Goal: Information Seeking & Learning: Learn about a topic

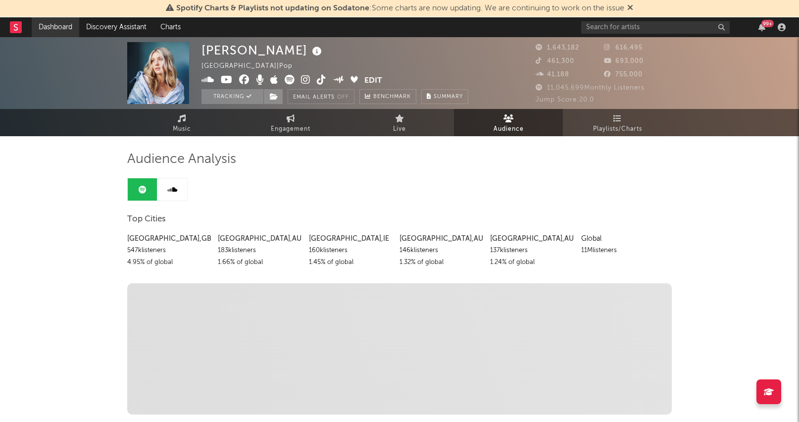
click at [60, 28] on link "Dashboard" at bounding box center [56, 27] width 48 height 20
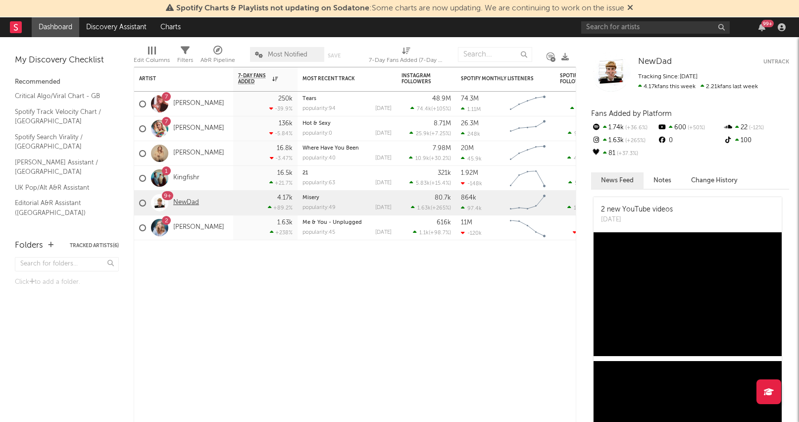
click at [189, 201] on link "NewDad" at bounding box center [186, 202] width 26 height 8
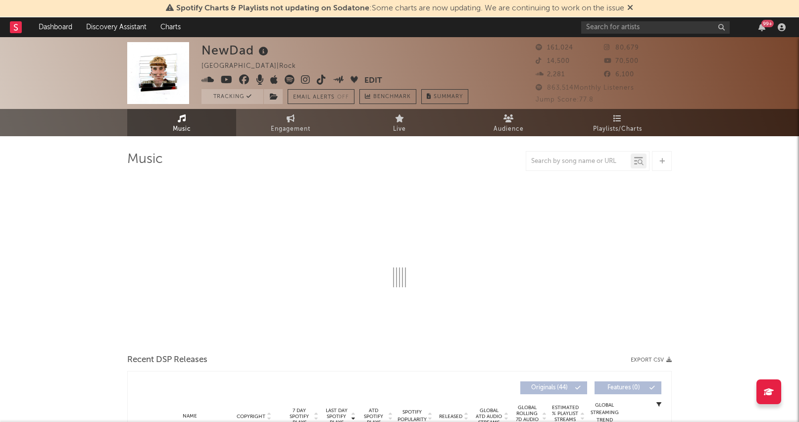
select select "6m"
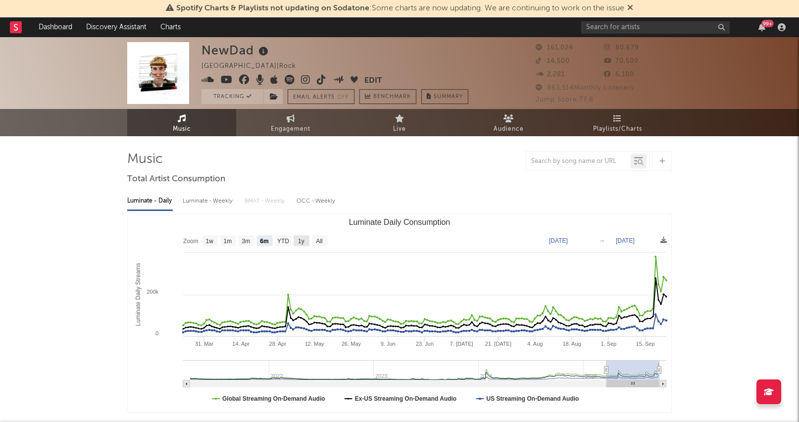
click at [298, 241] on text "1y" at bounding box center [301, 241] width 6 height 7
select select "1y"
type input "[DATE]"
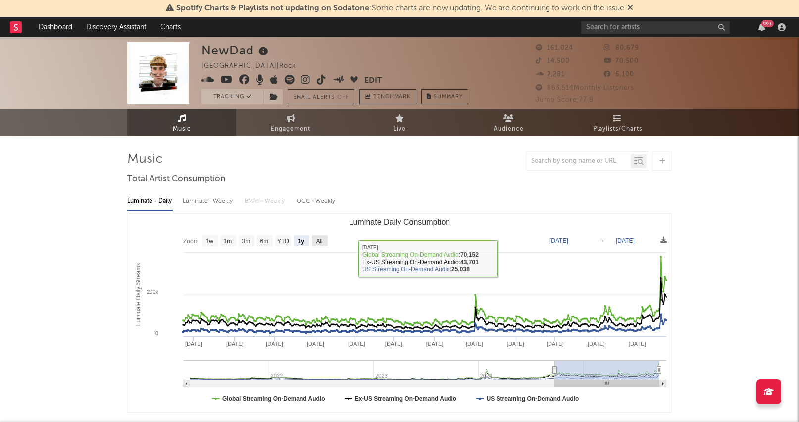
click at [320, 241] on text "All" at bounding box center [319, 241] width 6 height 7
select select "All"
type input "[DATE]"
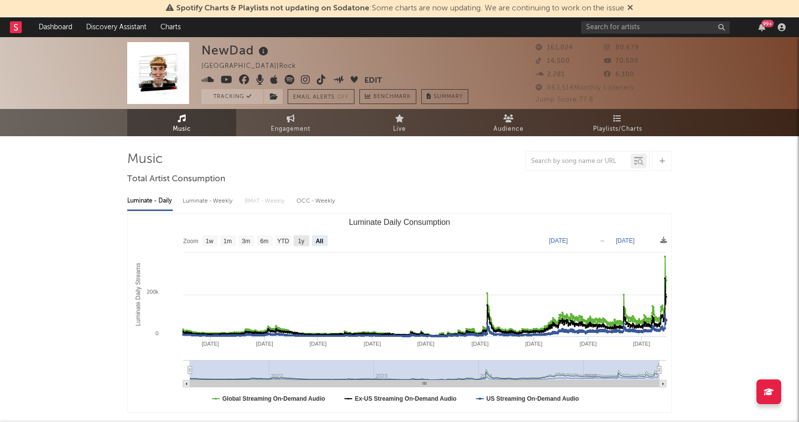
click at [302, 240] on text "1y" at bounding box center [301, 241] width 6 height 7
select select "1y"
type input "[DATE]"
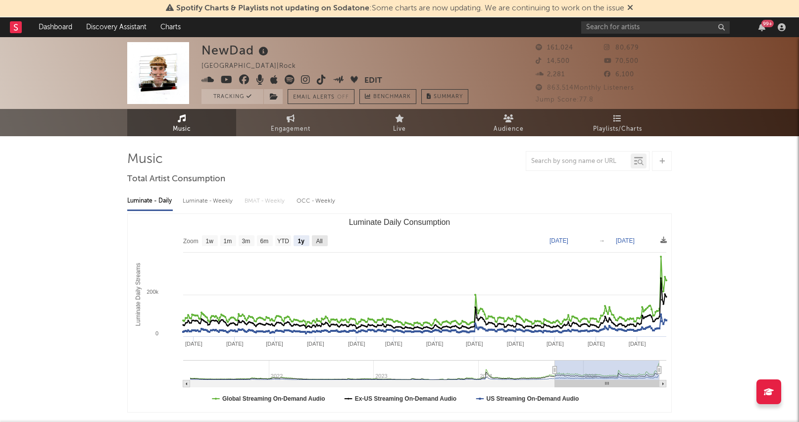
click at [318, 240] on text "All" at bounding box center [319, 241] width 6 height 7
select select "All"
type input "[DATE]"
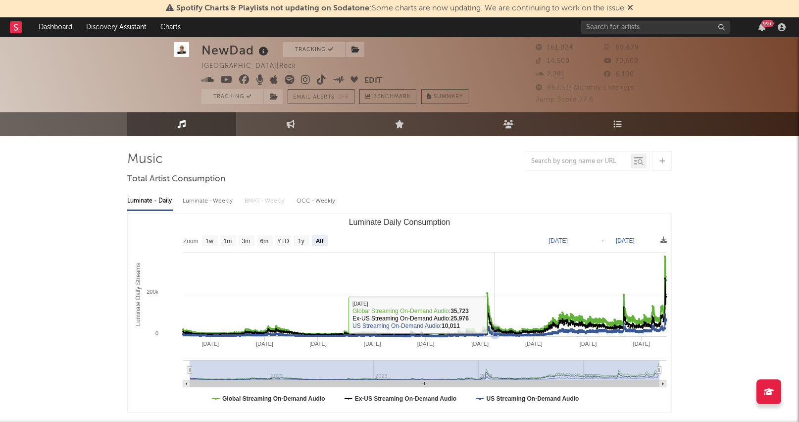
scroll to position [22, 0]
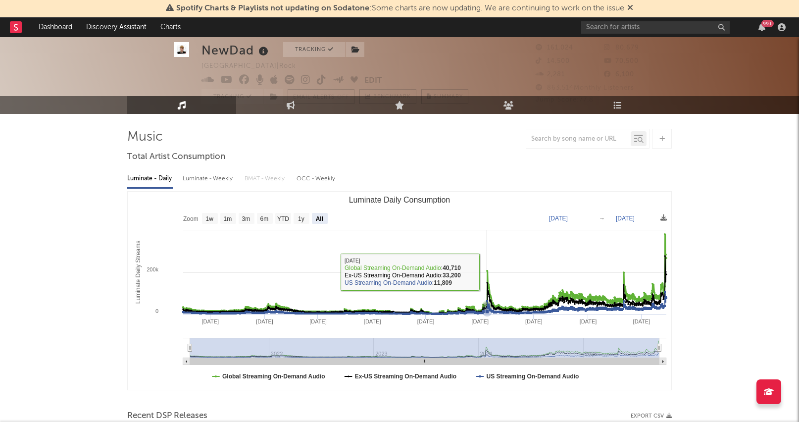
click at [487, 271] on icon "Luminate Daily Consumption" at bounding box center [487, 271] width 2 height 2
click at [488, 271] on icon "Luminate Daily Consumption" at bounding box center [424, 274] width 483 height 80
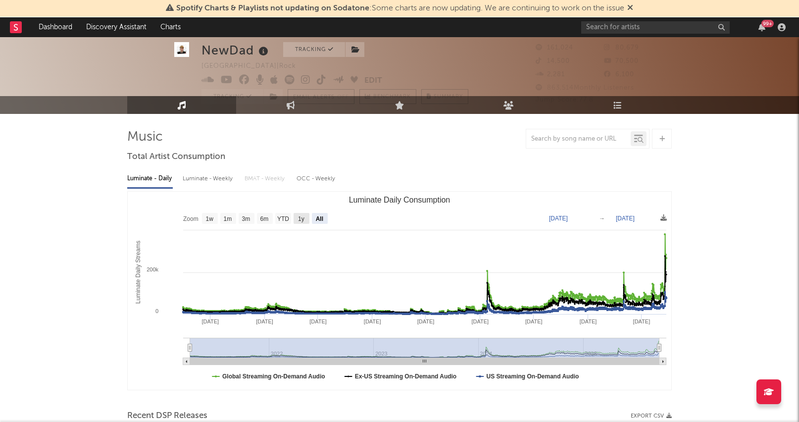
click at [305, 217] on rect "Luminate Daily Consumption" at bounding box center [301, 218] width 16 height 11
select select "1y"
type input "[DATE]"
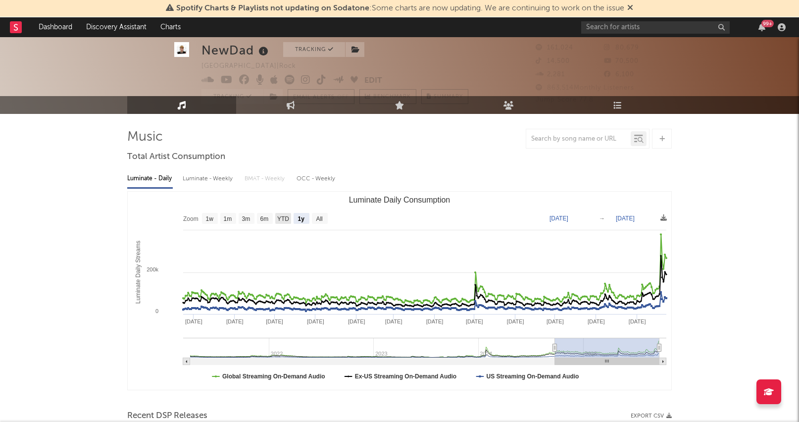
click at [287, 222] on text "YTD" at bounding box center [283, 218] width 12 height 7
select select "YTD"
type input "[DATE]"
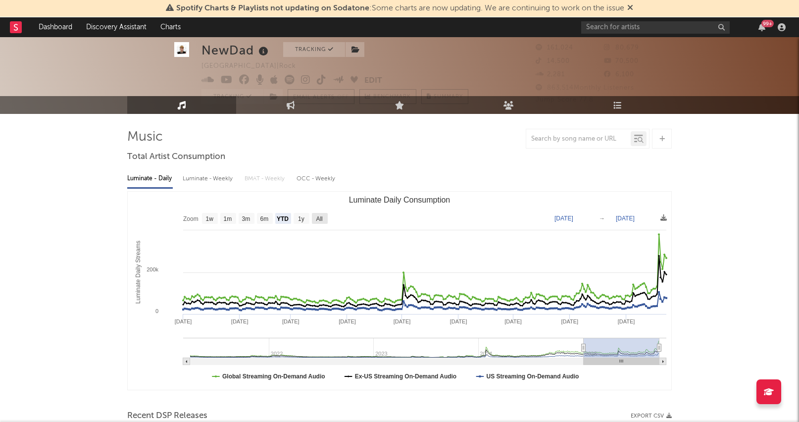
click at [316, 220] on text "All" at bounding box center [319, 218] width 6 height 7
select select "All"
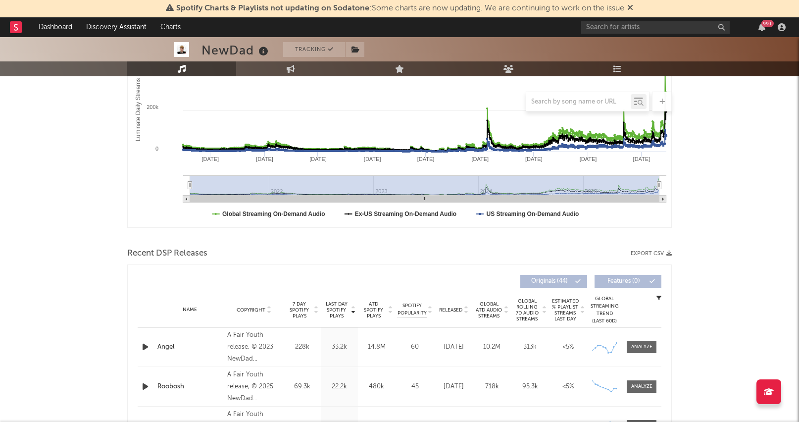
scroll to position [0, 0]
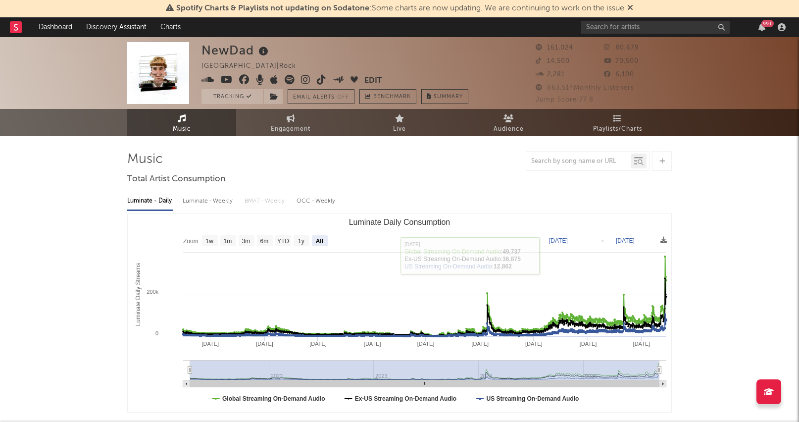
click at [558, 238] on text "[DATE]" at bounding box center [558, 240] width 19 height 7
type input "[DATE]"
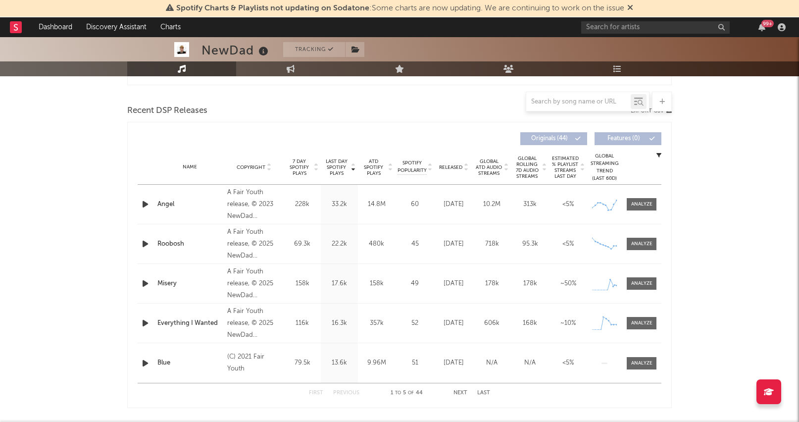
scroll to position [328, 0]
click at [613, 202] on icon at bounding box center [613, 203] width 3 height 3
click at [635, 202] on div at bounding box center [641, 203] width 21 height 7
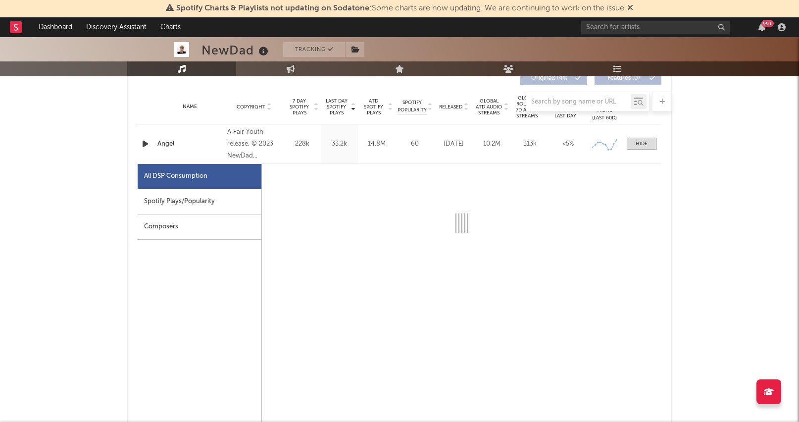
scroll to position [414, 0]
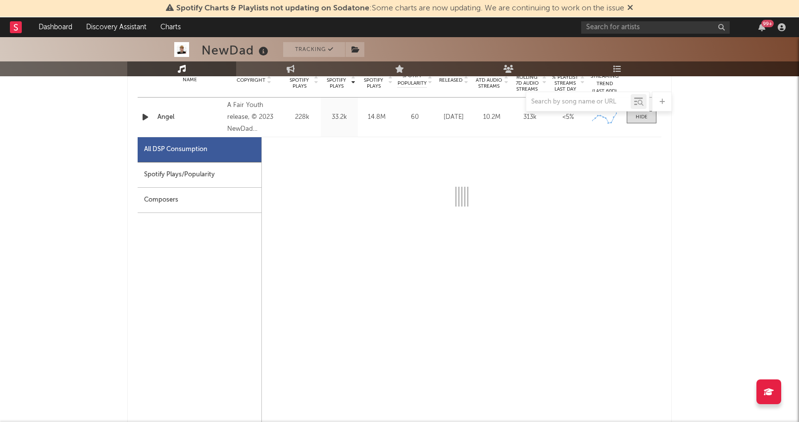
select select "6m"
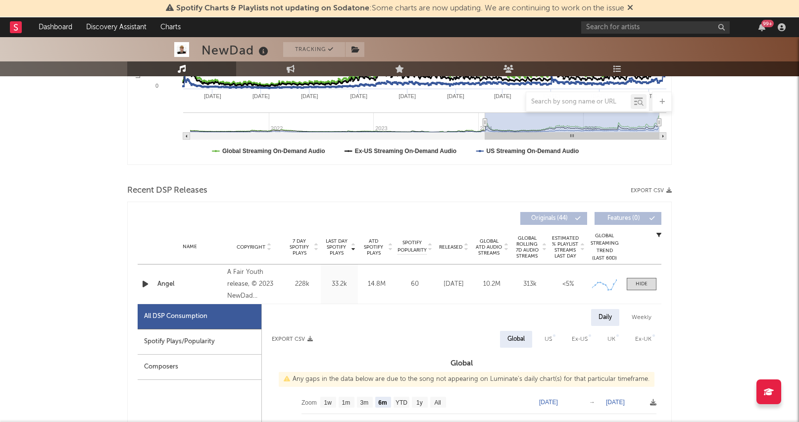
scroll to position [249, 0]
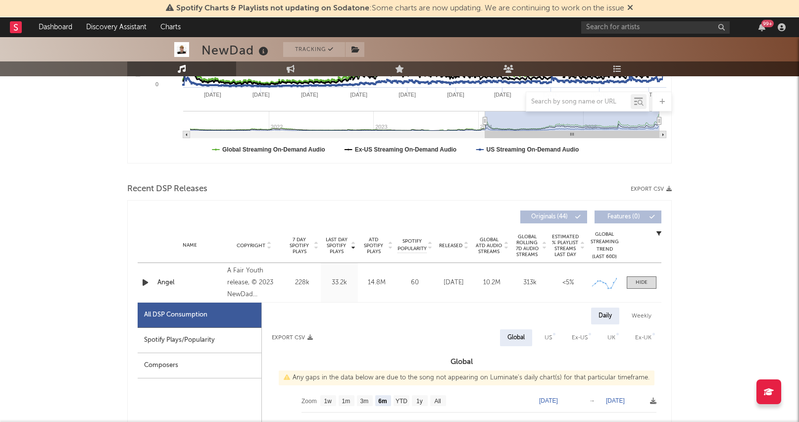
click at [660, 232] on icon "button" at bounding box center [658, 233] width 5 height 5
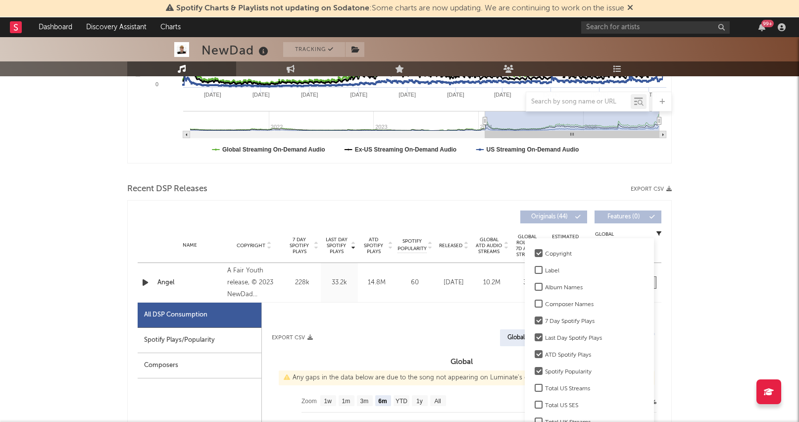
drag, startPoint x: 683, startPoint y: 228, endPoint x: 665, endPoint y: 208, distance: 27.3
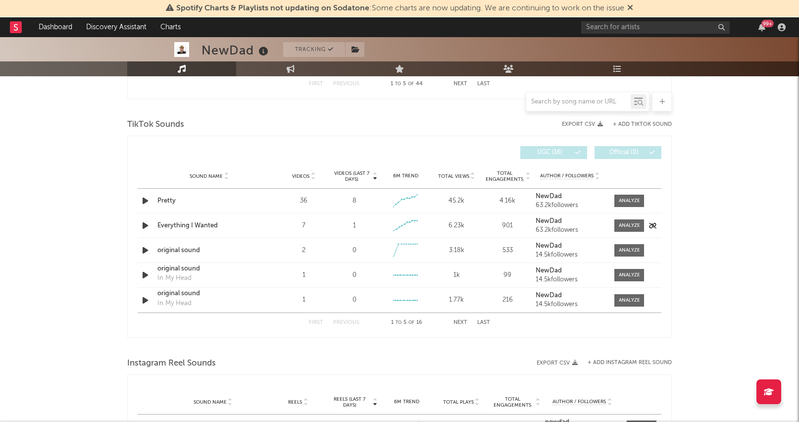
scroll to position [1105, 0]
click at [634, 199] on div at bounding box center [629, 201] width 21 height 7
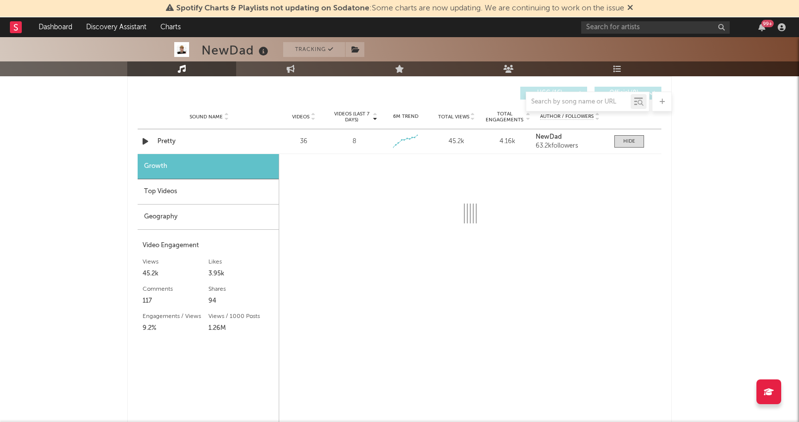
select select "1w"
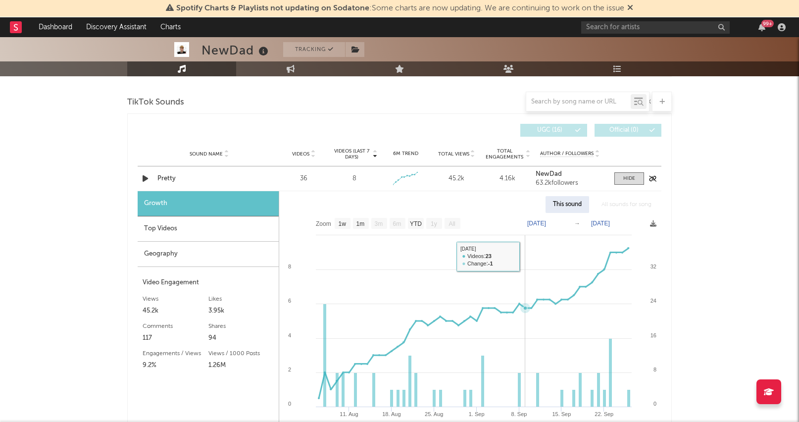
scroll to position [1128, 0]
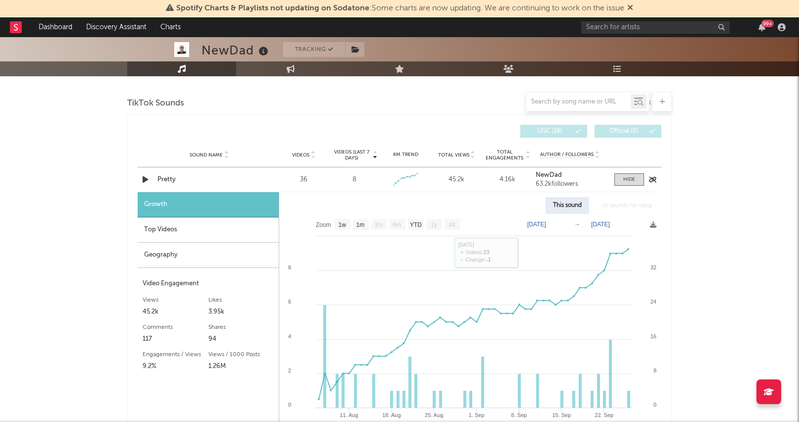
click at [165, 177] on div "Pretty" at bounding box center [208, 180] width 103 height 10
click at [635, 175] on span at bounding box center [629, 179] width 30 height 12
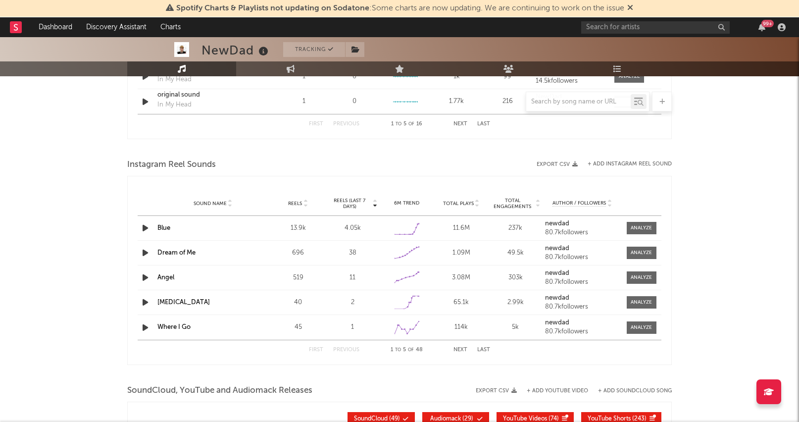
scroll to position [1309, 0]
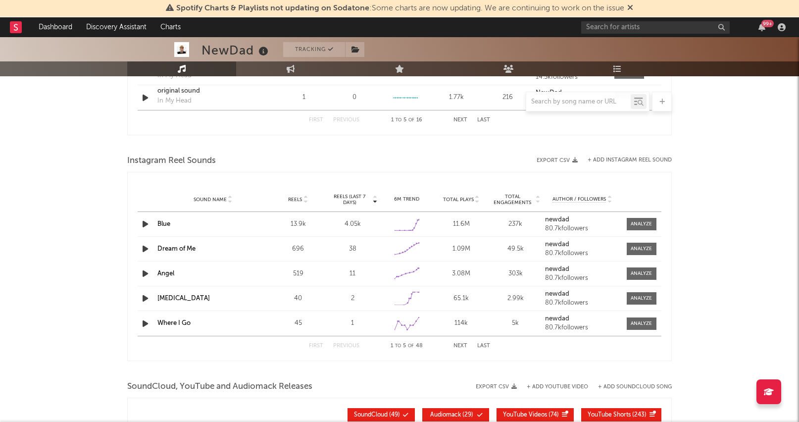
click at [165, 223] on link "Blue" at bounding box center [163, 224] width 13 height 6
click at [147, 248] on icon "button" at bounding box center [145, 248] width 10 height 12
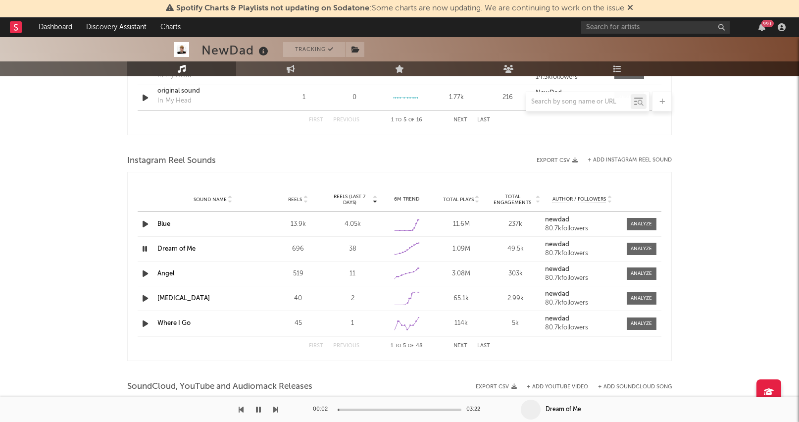
click at [166, 248] on link "Dream of Me" at bounding box center [176, 248] width 38 height 6
click at [146, 252] on icon "button" at bounding box center [144, 248] width 9 height 12
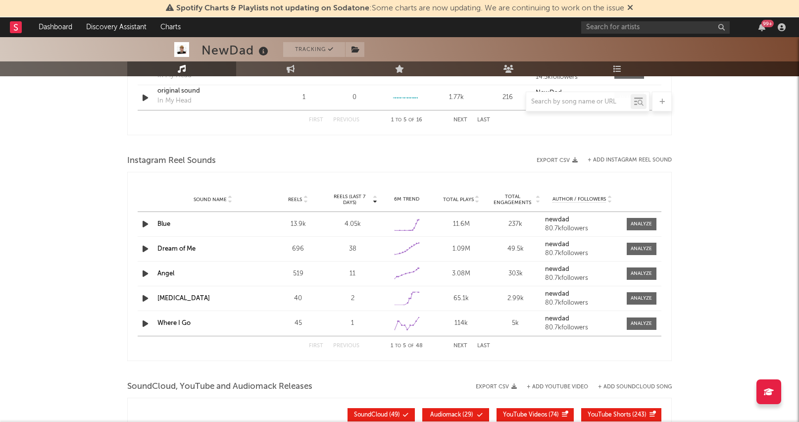
click at [166, 248] on link "Dream of Me" at bounding box center [176, 248] width 38 height 6
click at [645, 246] on div at bounding box center [640, 248] width 21 height 7
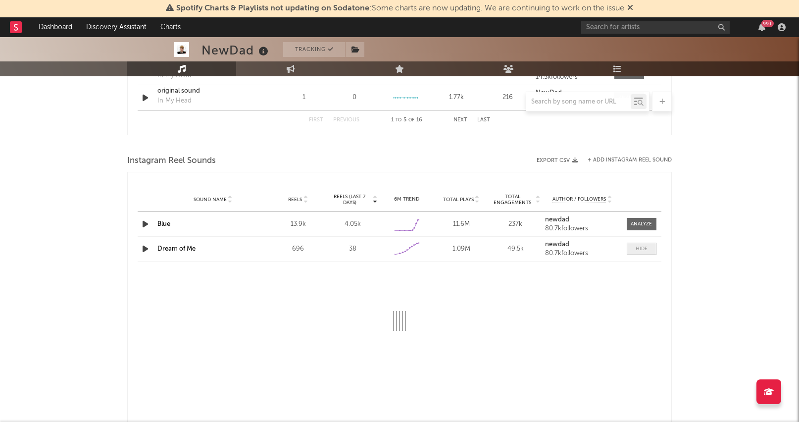
select select "1w"
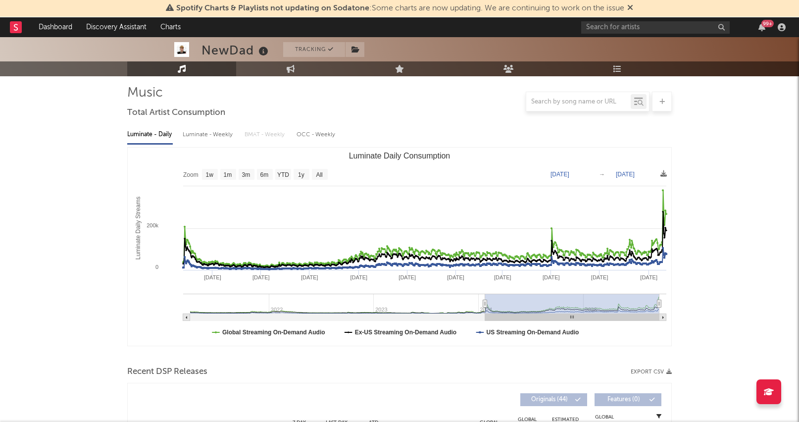
scroll to position [0, 0]
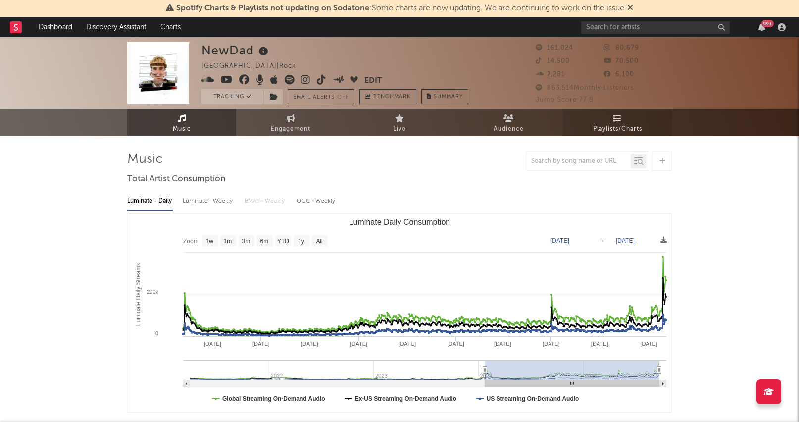
click at [600, 122] on link "Playlists/Charts" at bounding box center [617, 122] width 109 height 27
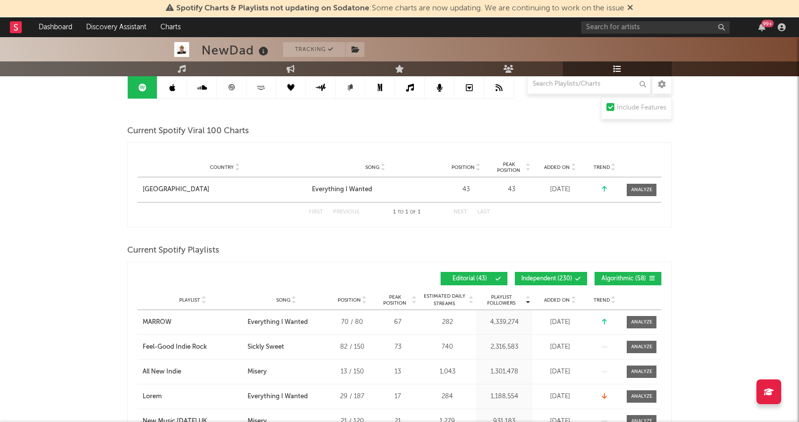
scroll to position [104, 0]
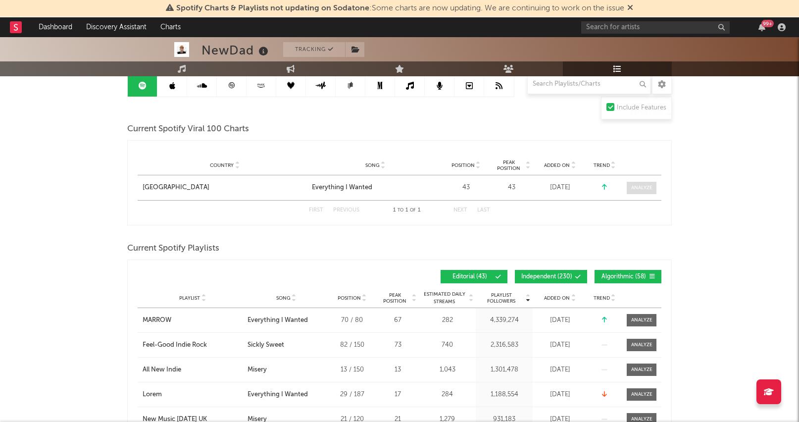
click at [649, 191] on div at bounding box center [641, 187] width 21 height 7
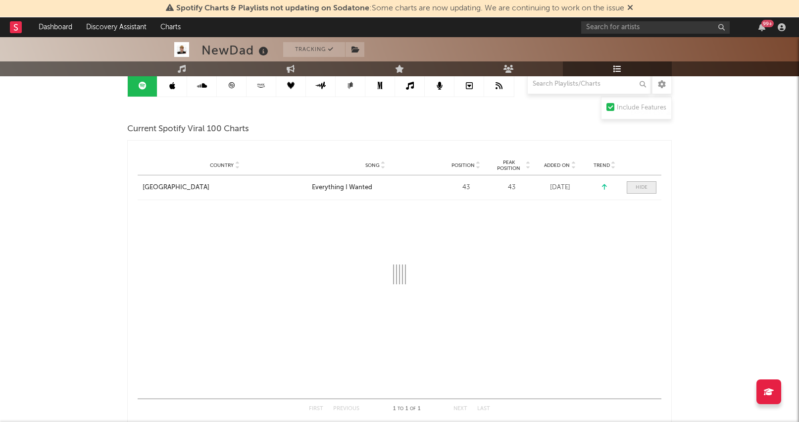
select select "1w"
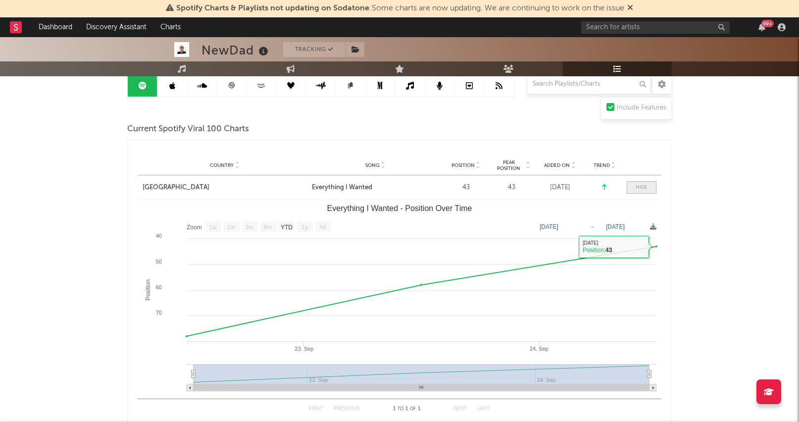
click at [637, 186] on div at bounding box center [641, 187] width 12 height 7
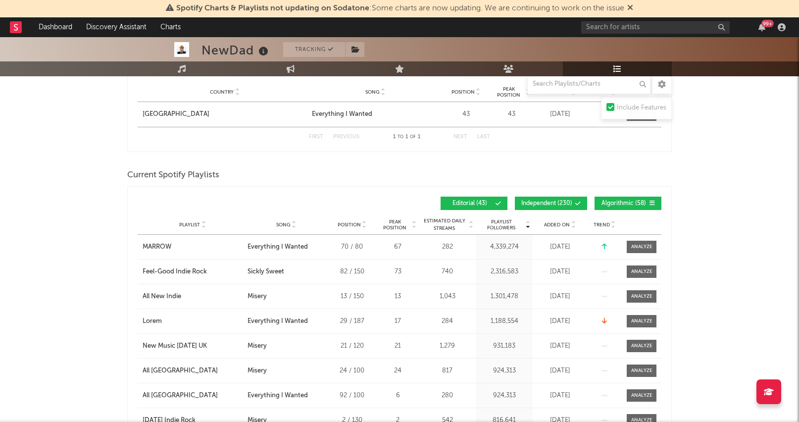
scroll to position [203, 0]
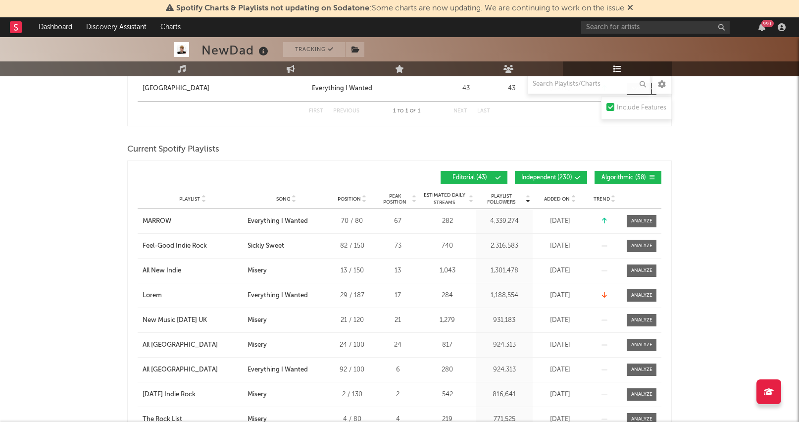
click at [554, 198] on span "Added On" at bounding box center [557, 199] width 26 height 6
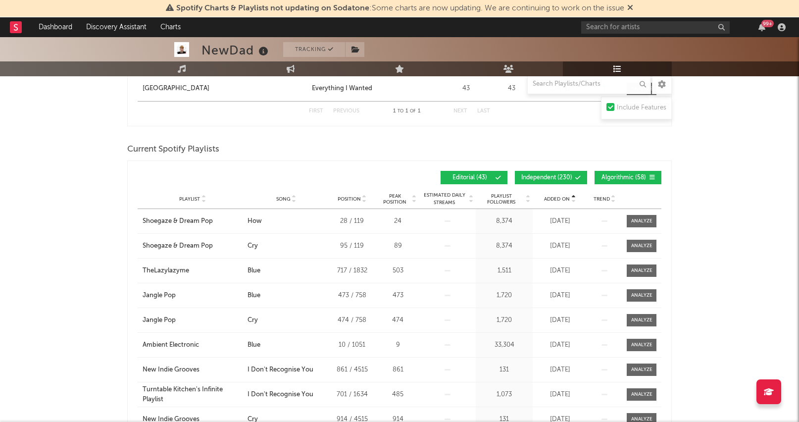
click at [554, 198] on span "Added On" at bounding box center [557, 199] width 26 height 6
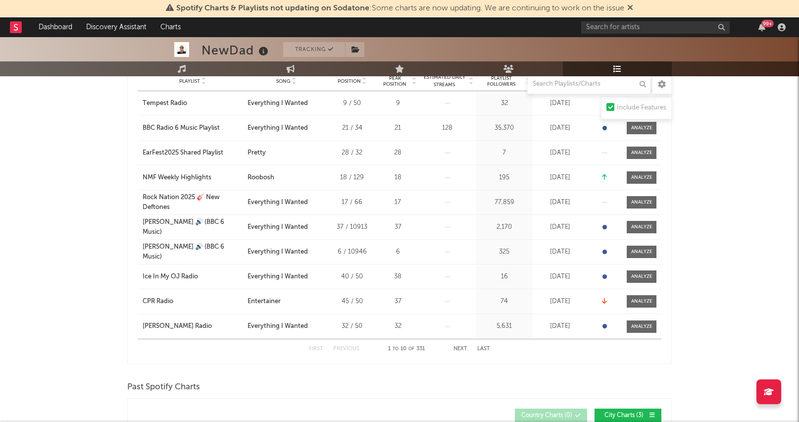
scroll to position [466, 0]
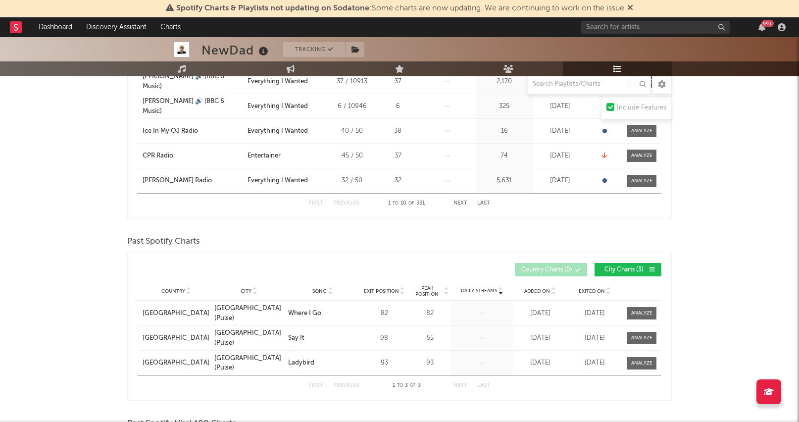
click at [457, 203] on button "Next" at bounding box center [460, 202] width 14 height 5
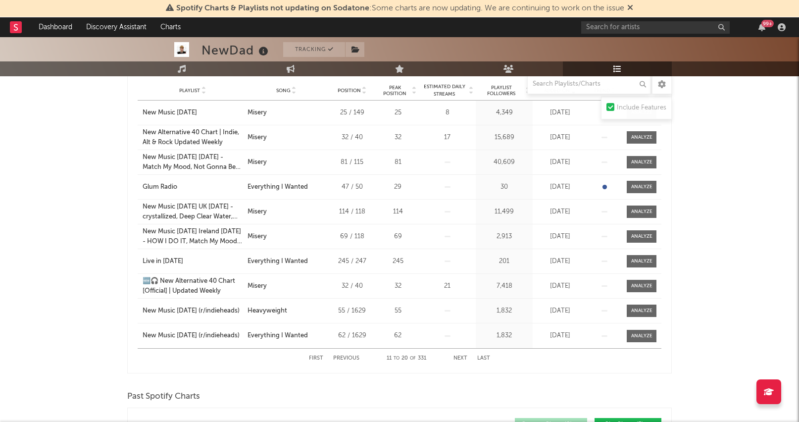
scroll to position [312, 0]
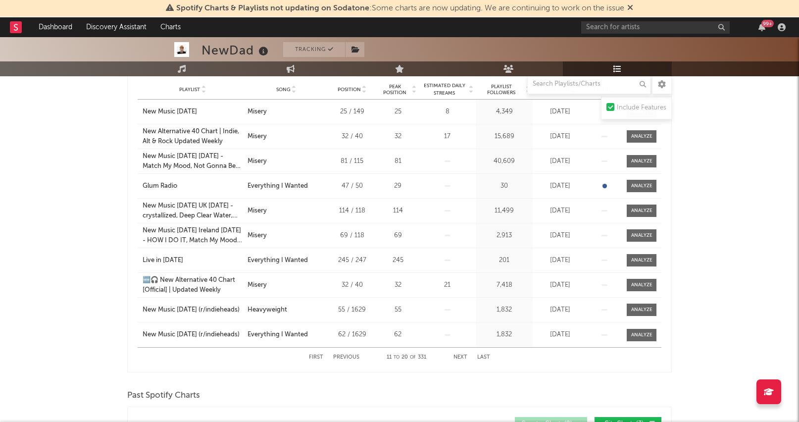
click at [458, 358] on button "Next" at bounding box center [460, 356] width 14 height 5
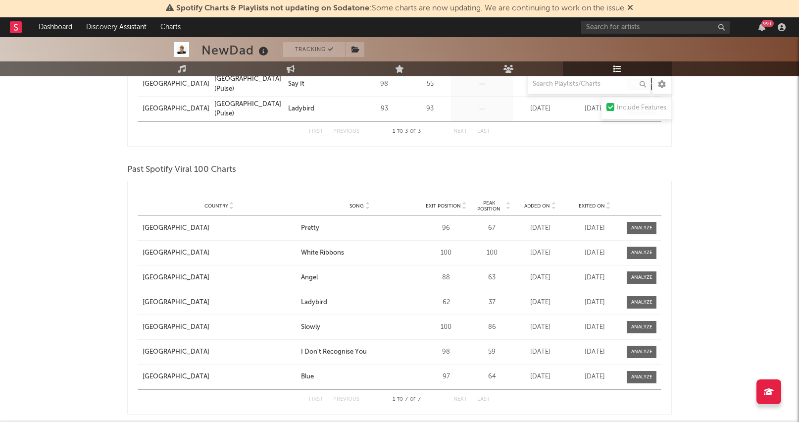
scroll to position [722, 0]
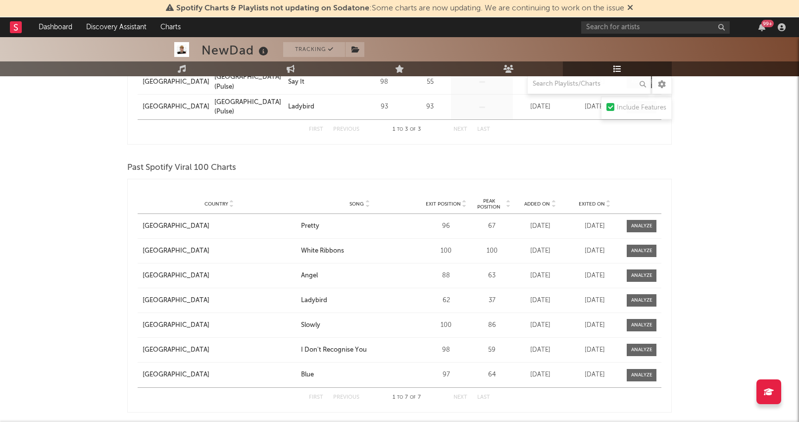
click at [536, 202] on span "Added On" at bounding box center [537, 204] width 26 height 6
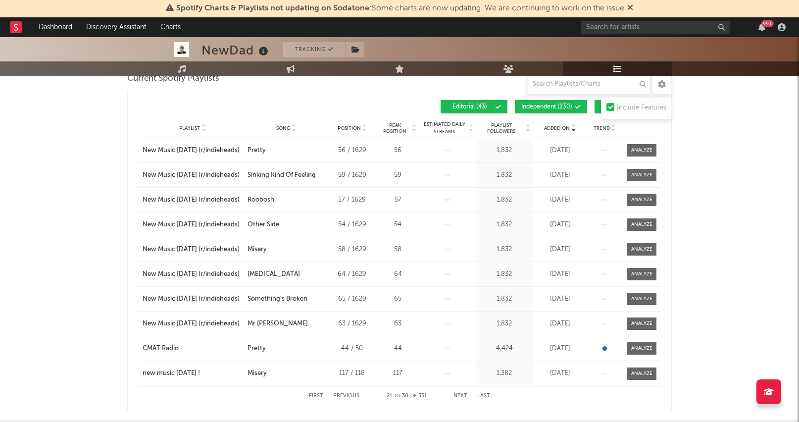
scroll to position [0, 0]
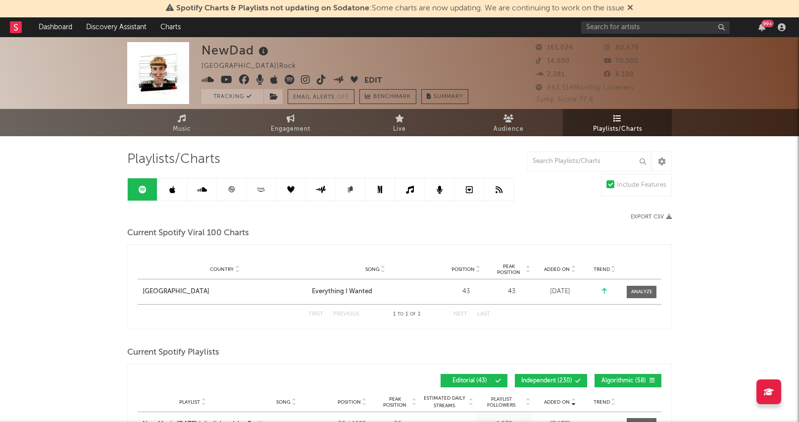
click at [170, 193] on icon at bounding box center [172, 190] width 6 height 8
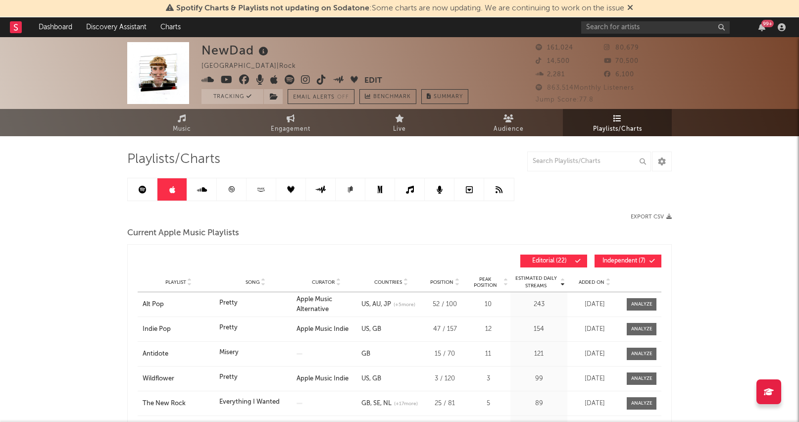
click at [134, 190] on link at bounding box center [143, 189] width 30 height 22
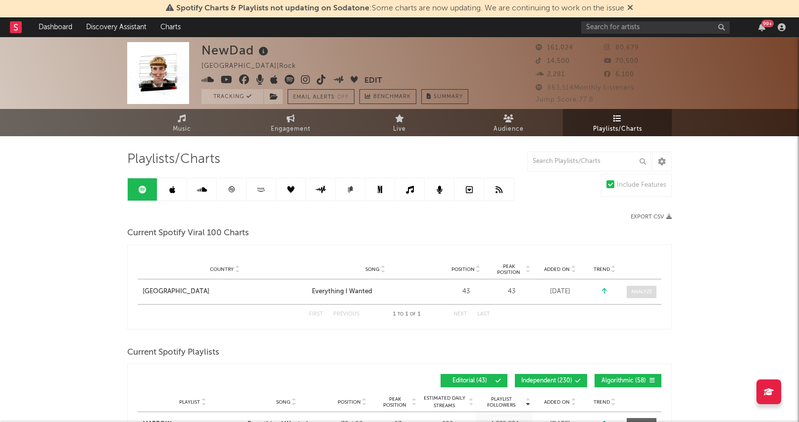
click at [648, 288] on div at bounding box center [641, 291] width 21 height 7
select select "1w"
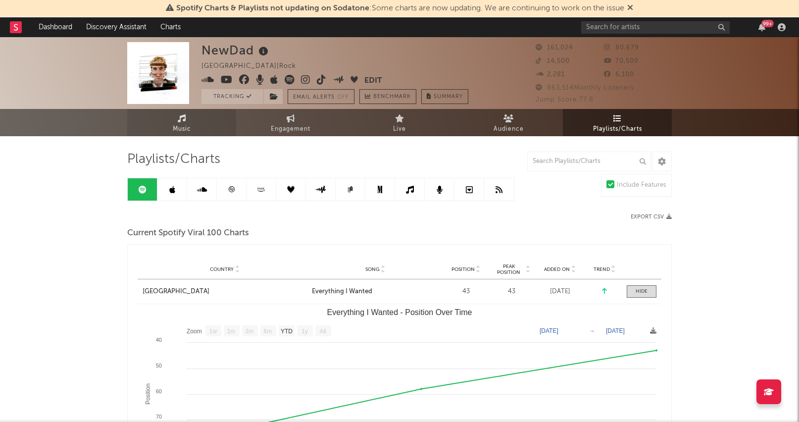
click at [176, 130] on span "Music" at bounding box center [182, 129] width 18 height 12
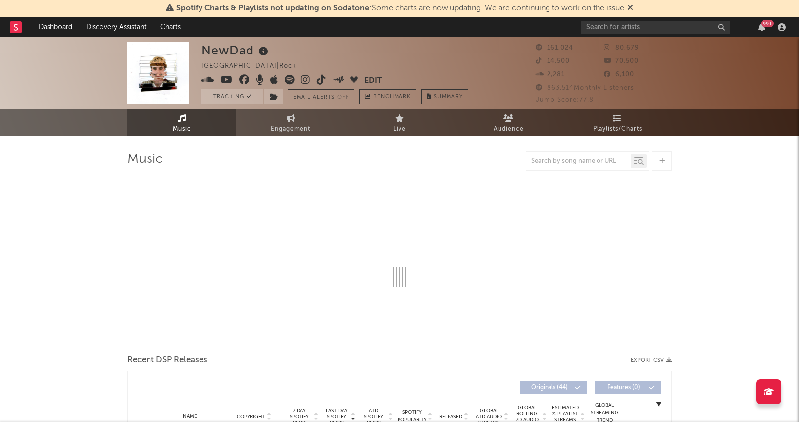
select select "6m"
